Goal: Transaction & Acquisition: Purchase product/service

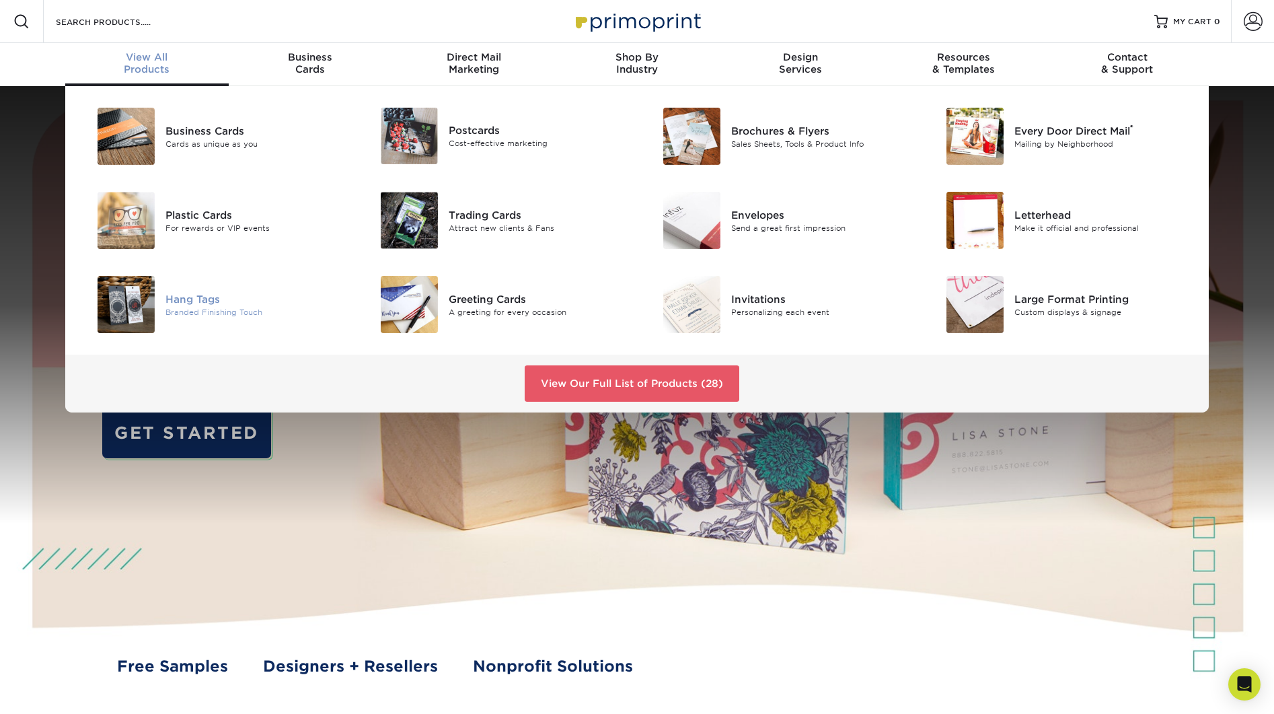
click at [190, 297] on div "Hang Tags" at bounding box center [255, 298] width 178 height 15
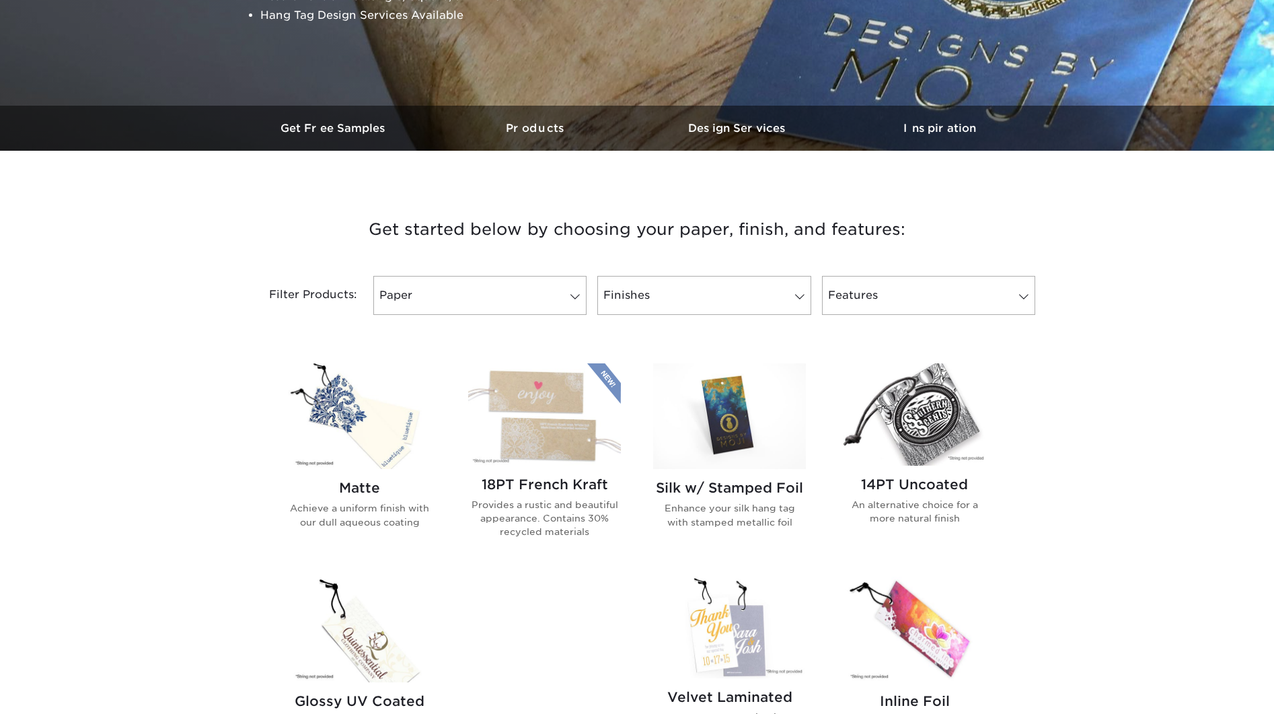
scroll to position [391, 0]
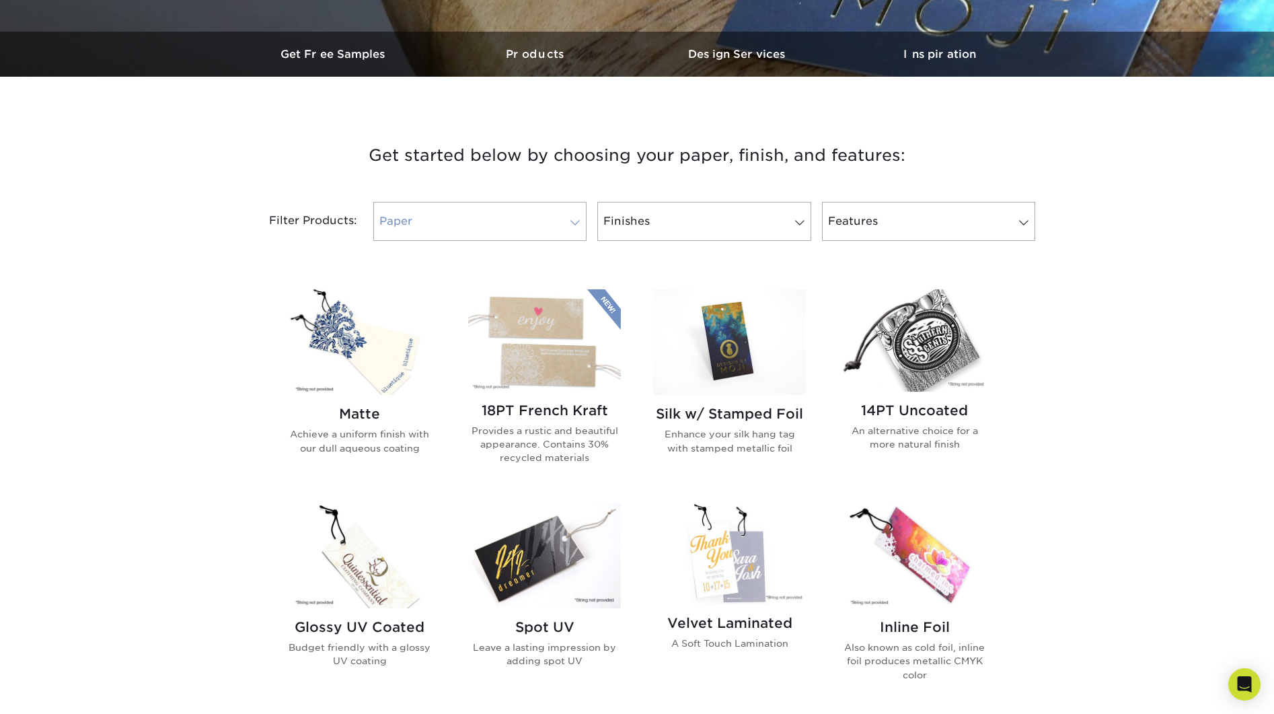
click at [577, 220] on span at bounding box center [575, 222] width 19 height 11
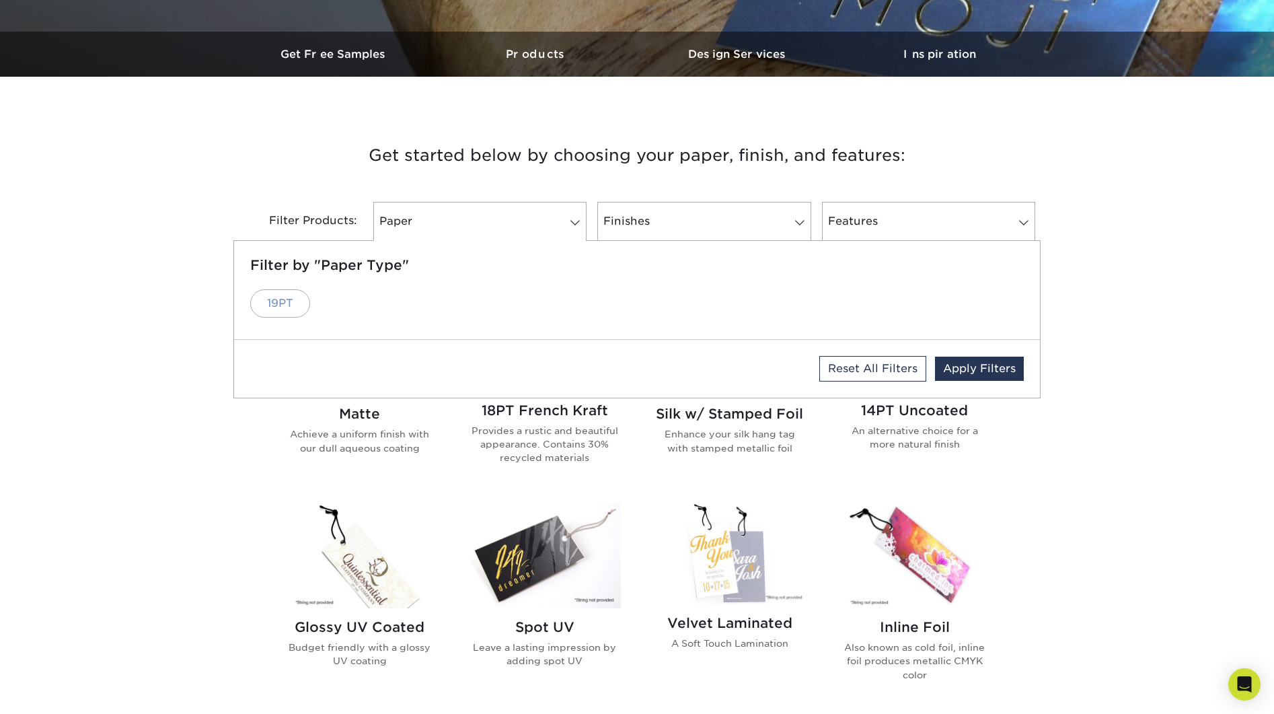
click at [277, 296] on link "19PT" at bounding box center [280, 303] width 60 height 28
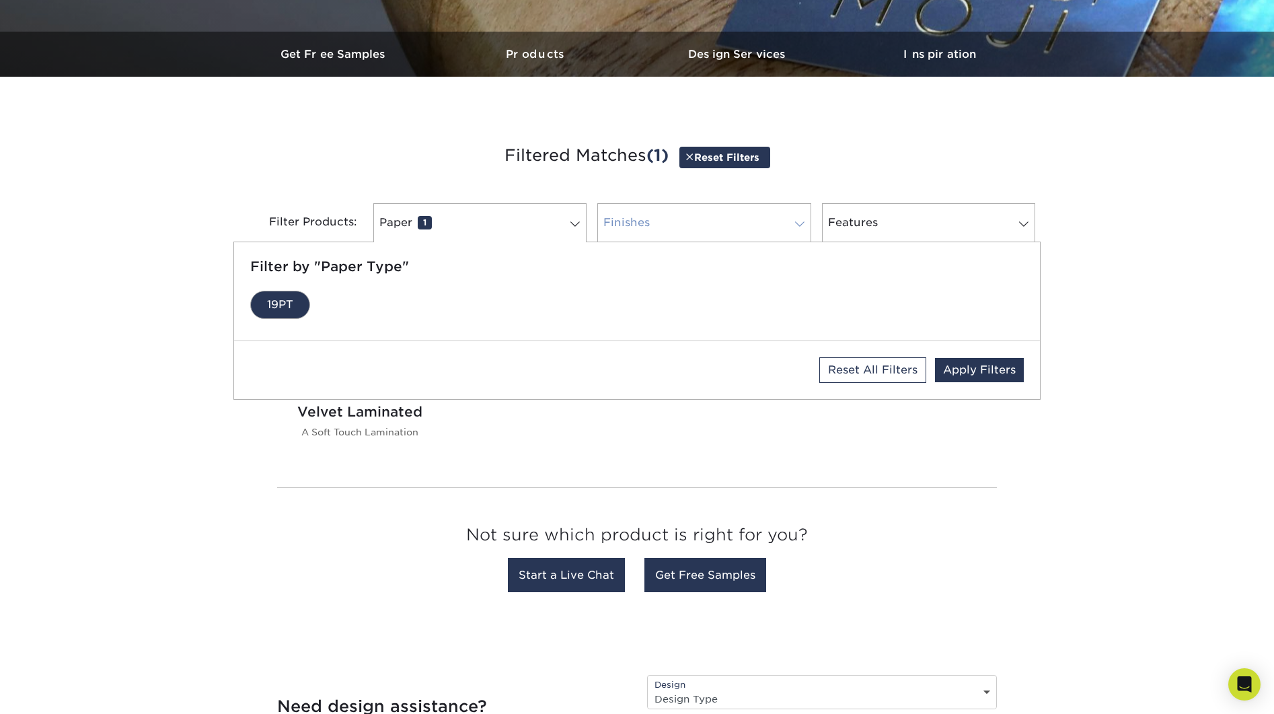
click at [716, 221] on link "Finishes 0" at bounding box center [704, 222] width 213 height 39
click at [286, 296] on link "Velvet" at bounding box center [285, 305] width 70 height 28
click at [1018, 225] on span at bounding box center [1024, 224] width 19 height 11
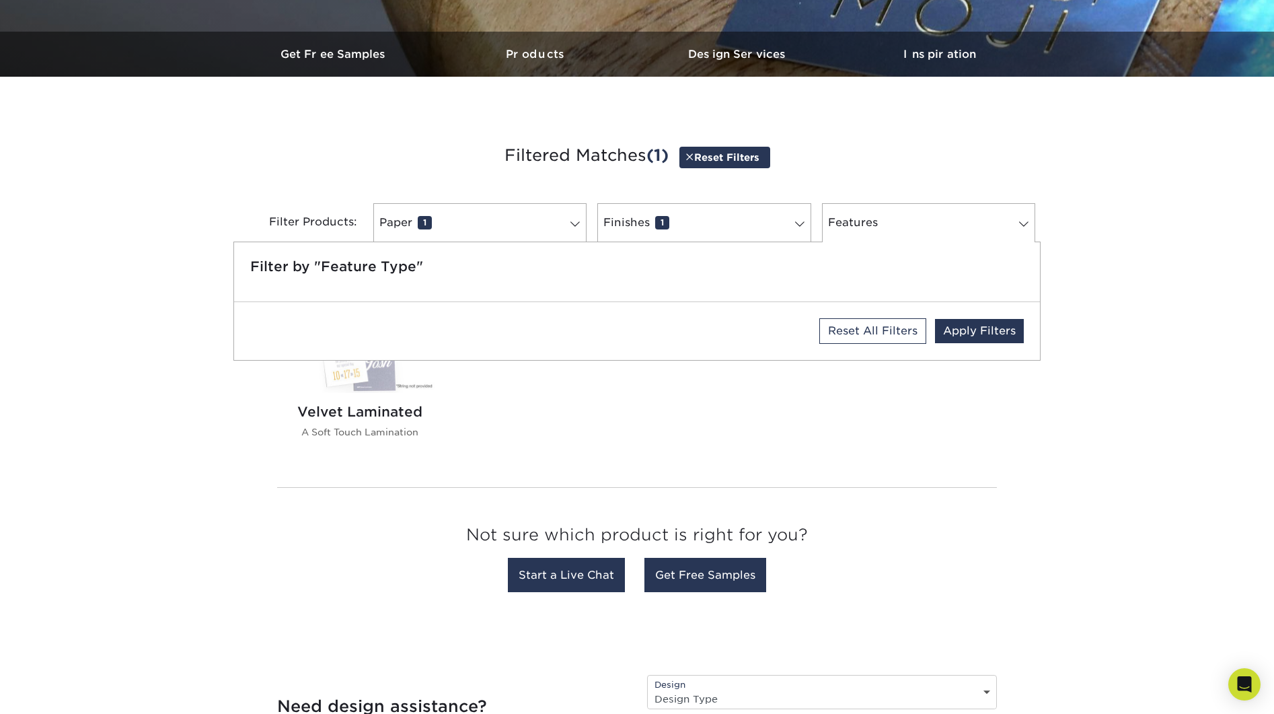
click at [778, 400] on div "Matte Achieve a uniform finish with our dull aqueous coating 18PT French Kraft …" at bounding box center [637, 376] width 740 height 202
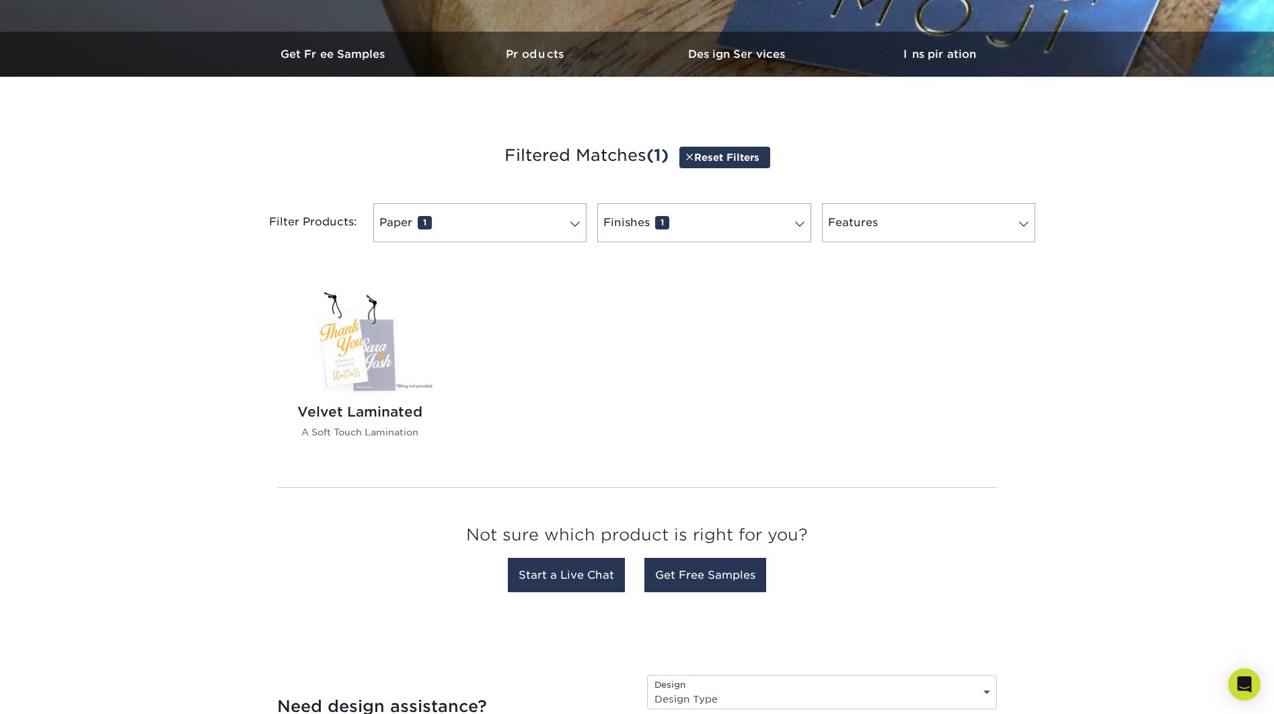
click at [349, 359] on img at bounding box center [359, 342] width 153 height 102
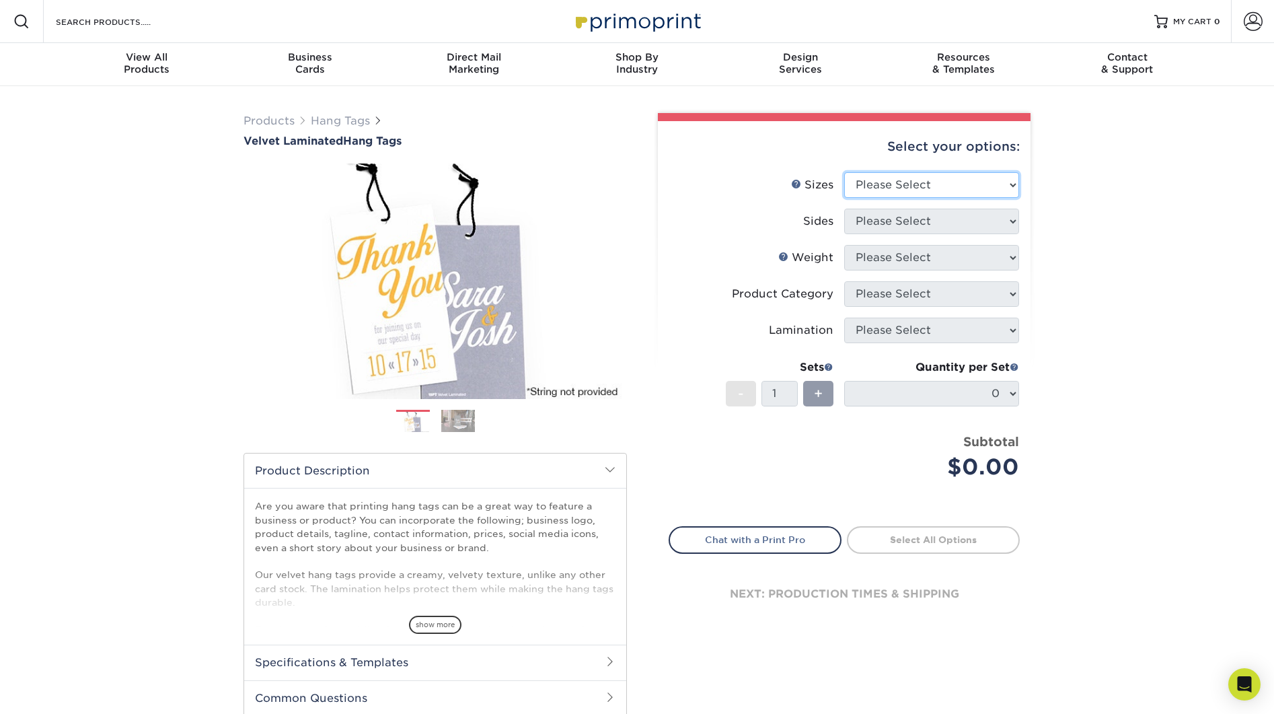
select select "2.00x3.50"
select select "13abbda7-1d64-4f25-8bb2-c179b224825d"
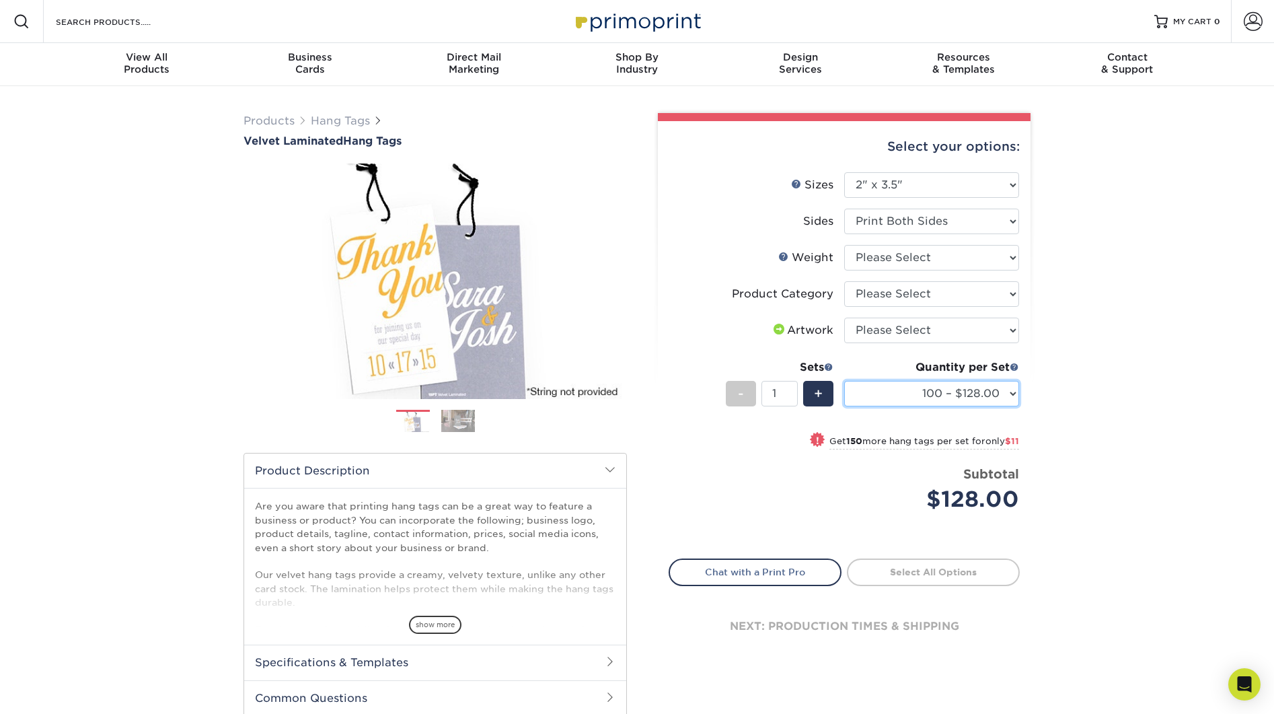
select select "500 – $146.00"
select select "16PT"
select select "-1"
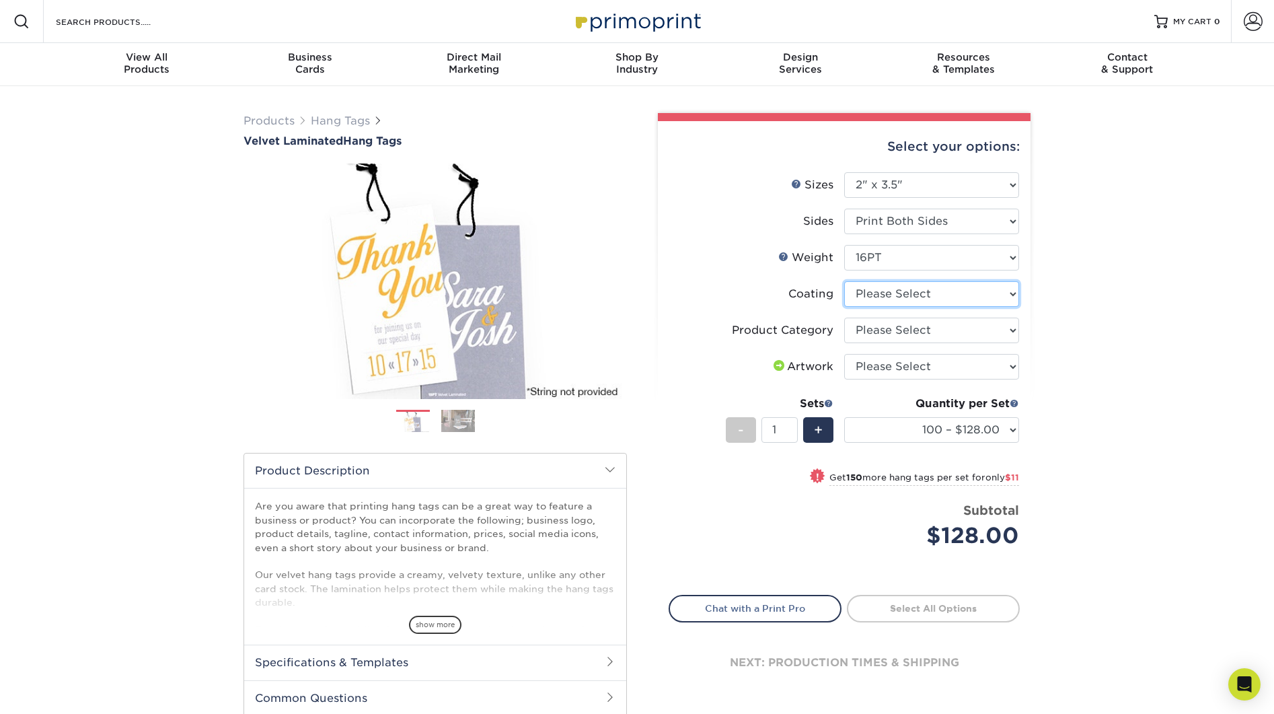
select select "3e7618de-abca-4bda-9f97-8b9129e913d8"
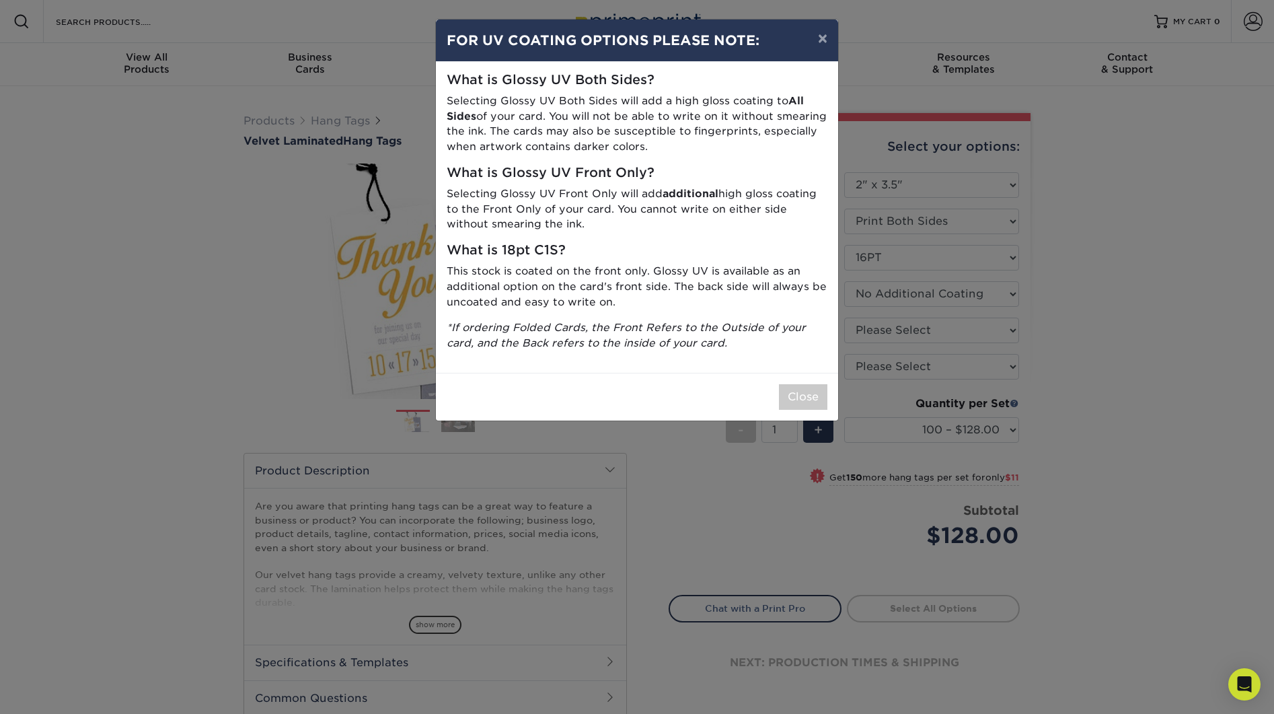
click at [824, 37] on button "×" at bounding box center [822, 39] width 31 height 38
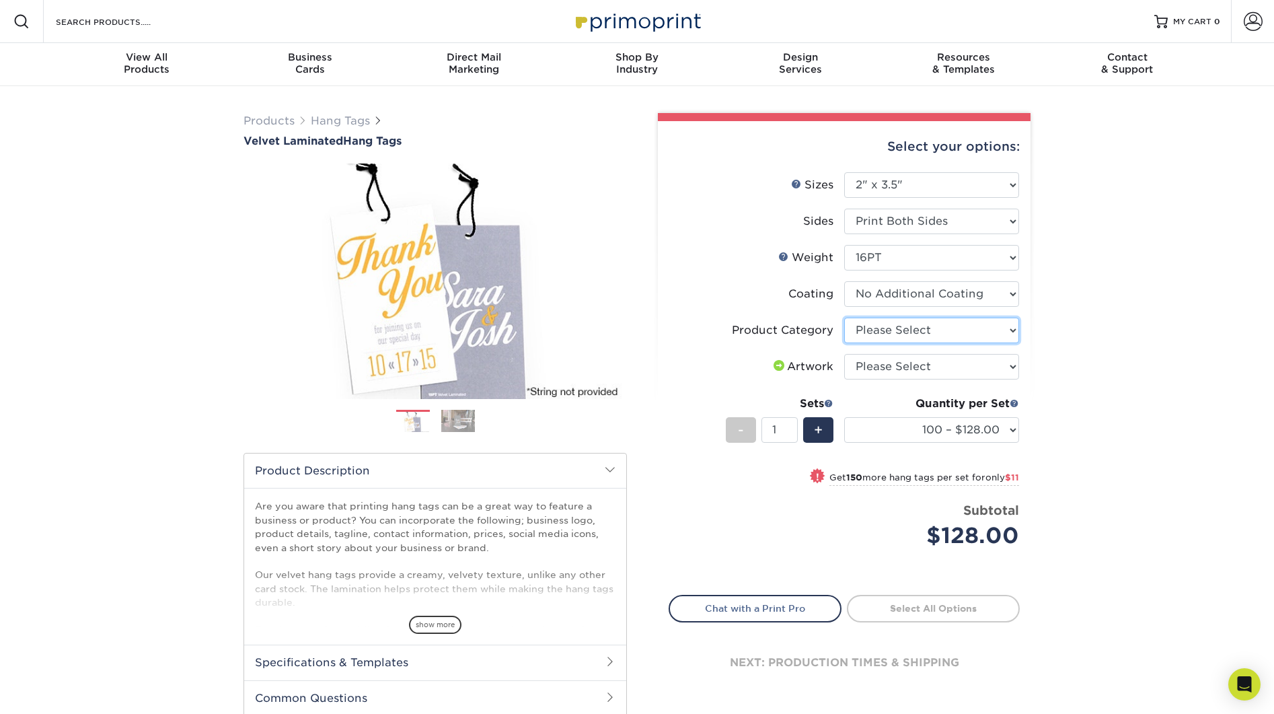
select select "428aa75b-4ae7-4398-9e0a-74f4b33909ed"
select select "upload"
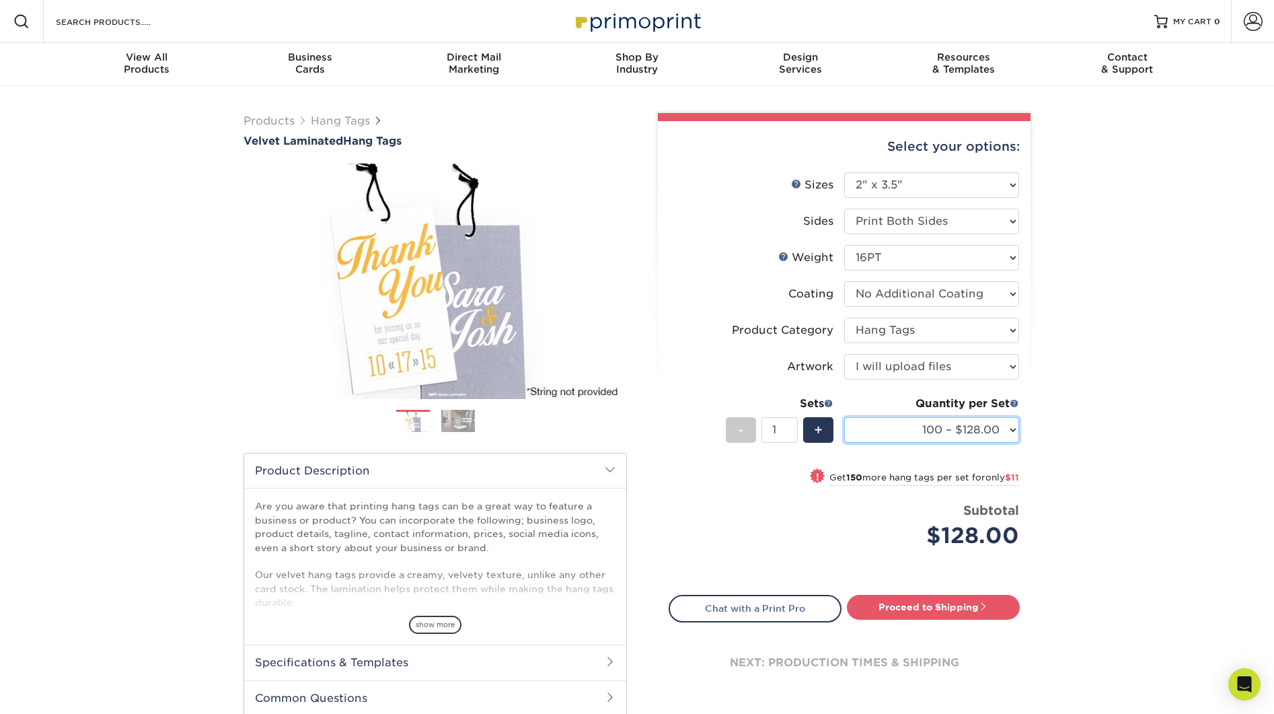
select select "500 – $146.00"
